Goal: Check status

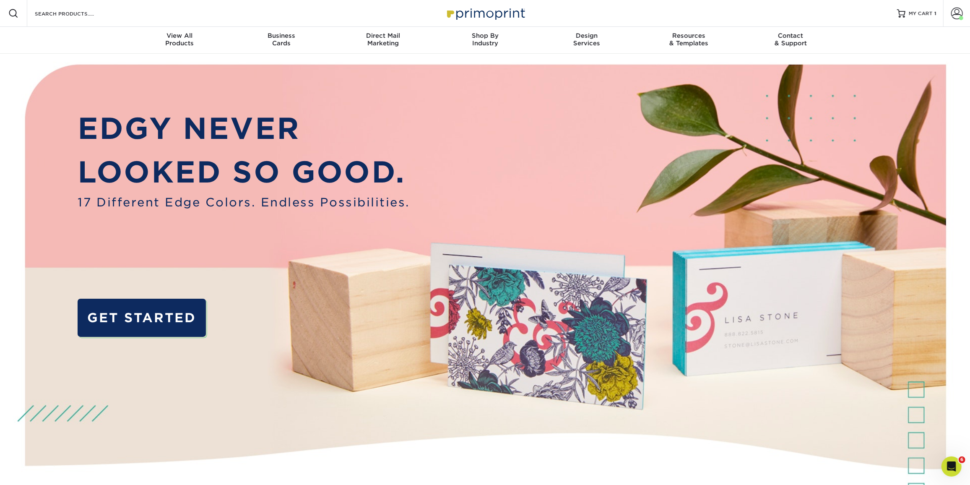
click at [50, 28] on nav "Resources Menu Search Products Account Welcome, Impact Primo Client Account Das…" at bounding box center [485, 27] width 970 height 54
click at [957, 17] on span at bounding box center [957, 14] width 12 height 12
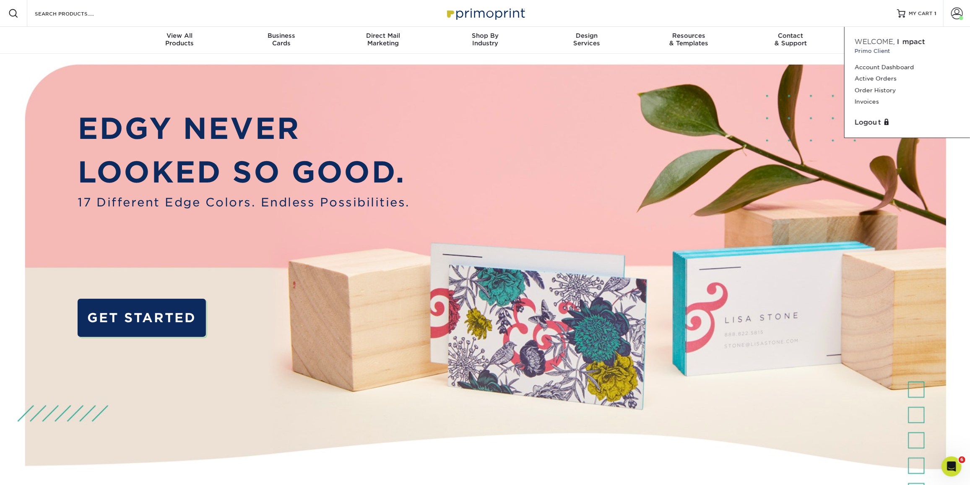
click at [875, 93] on link "Order History" at bounding box center [907, 90] width 105 height 11
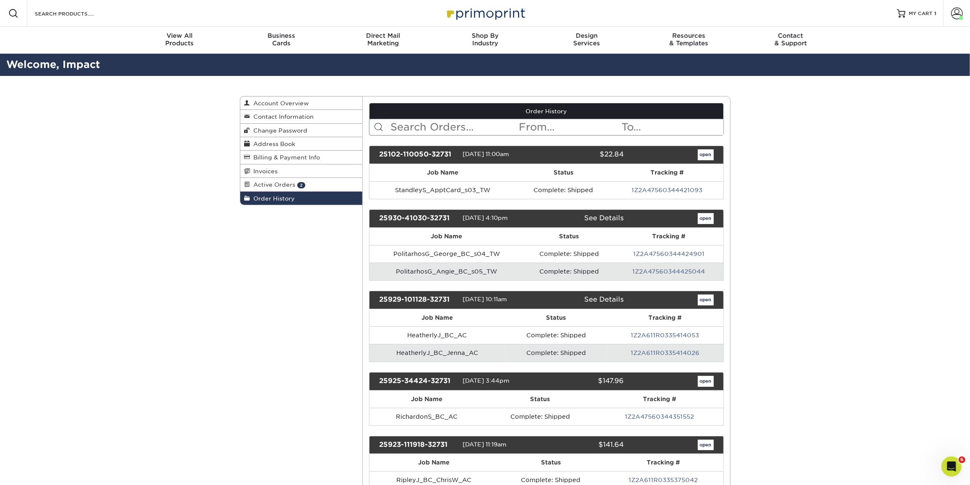
click at [313, 182] on link "Active Orders 2" at bounding box center [301, 184] width 122 height 13
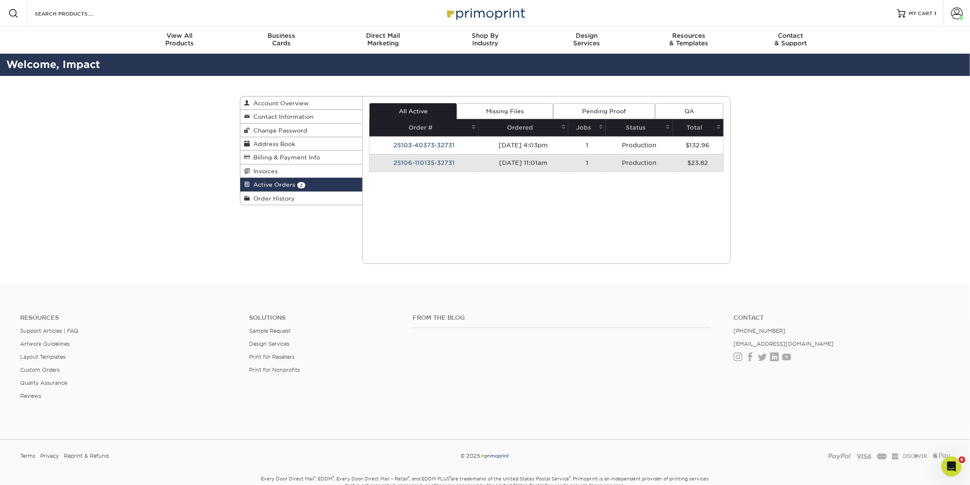
click at [281, 196] on span "Order History" at bounding box center [272, 198] width 45 height 7
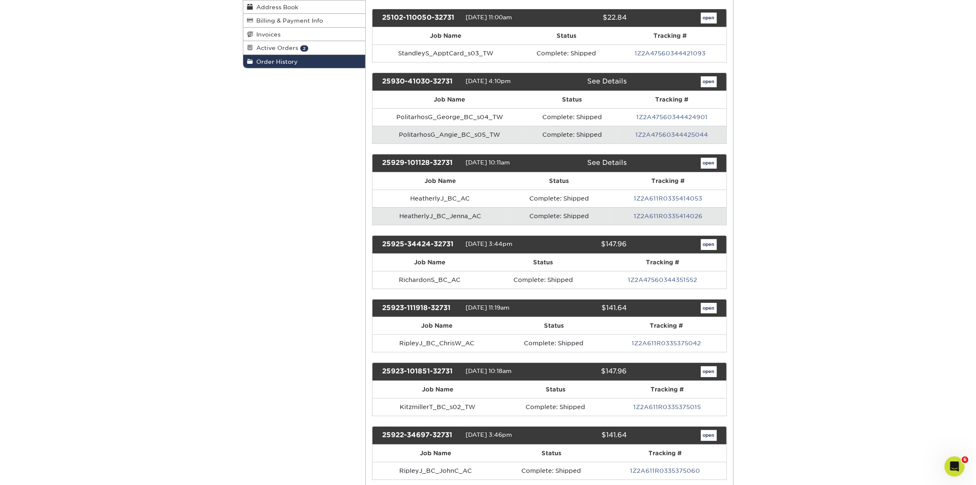
scroll to position [136, 0]
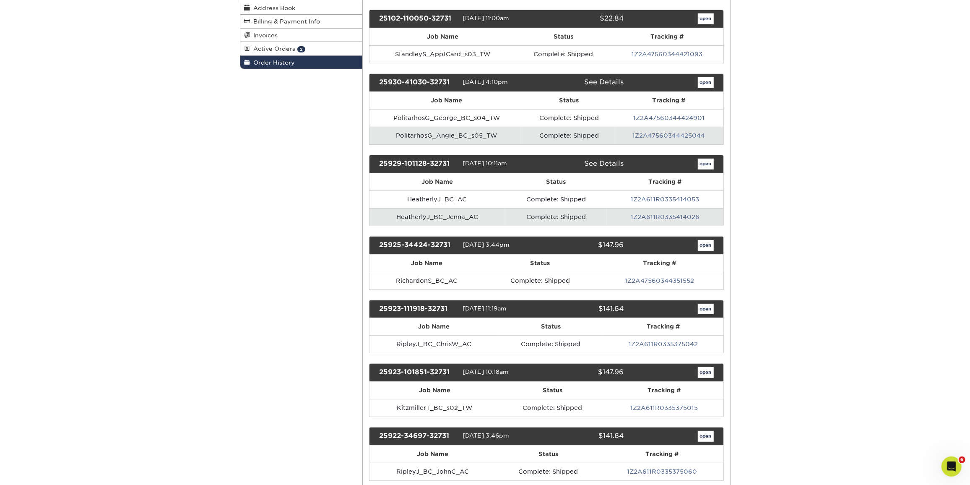
click at [678, 196] on link "1Z2A611R0335414053" at bounding box center [665, 199] width 68 height 7
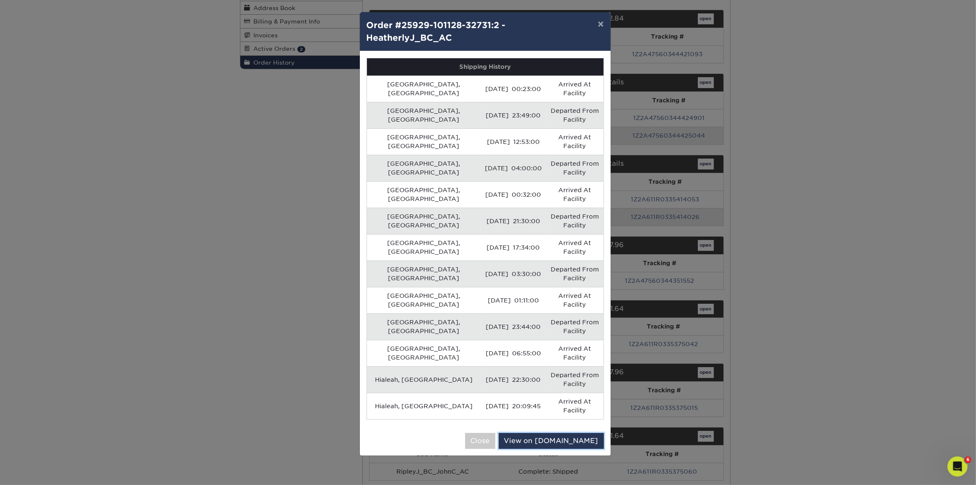
click at [565, 433] on link "View on [DOMAIN_NAME]" at bounding box center [551, 441] width 105 height 16
